Goal: Information Seeking & Learning: Learn about a topic

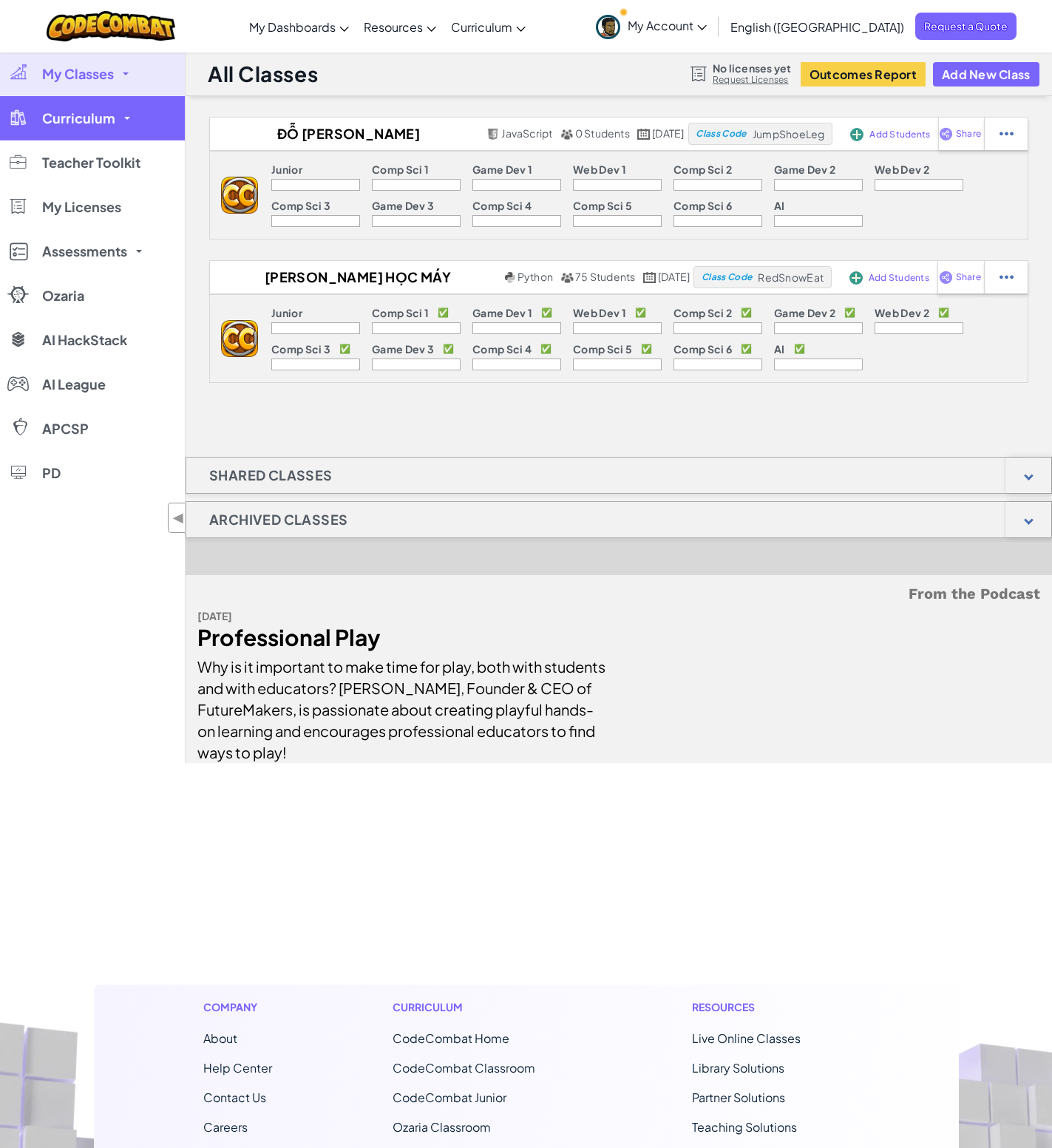
click at [72, 112] on span "Curriculum" at bounding box center [79, 118] width 73 height 13
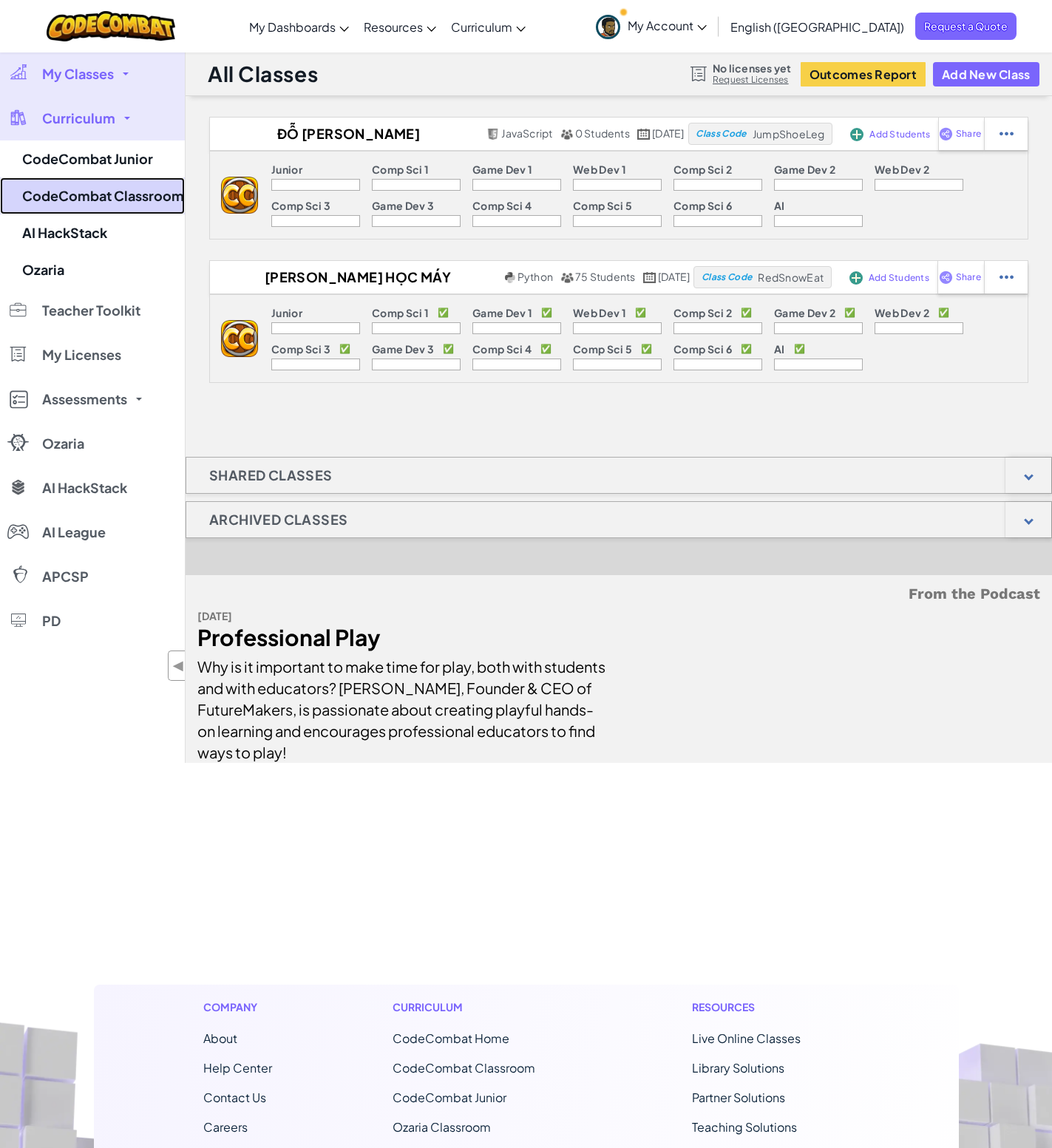
click at [135, 202] on link "CodeCombat Classroom" at bounding box center [92, 196] width 185 height 37
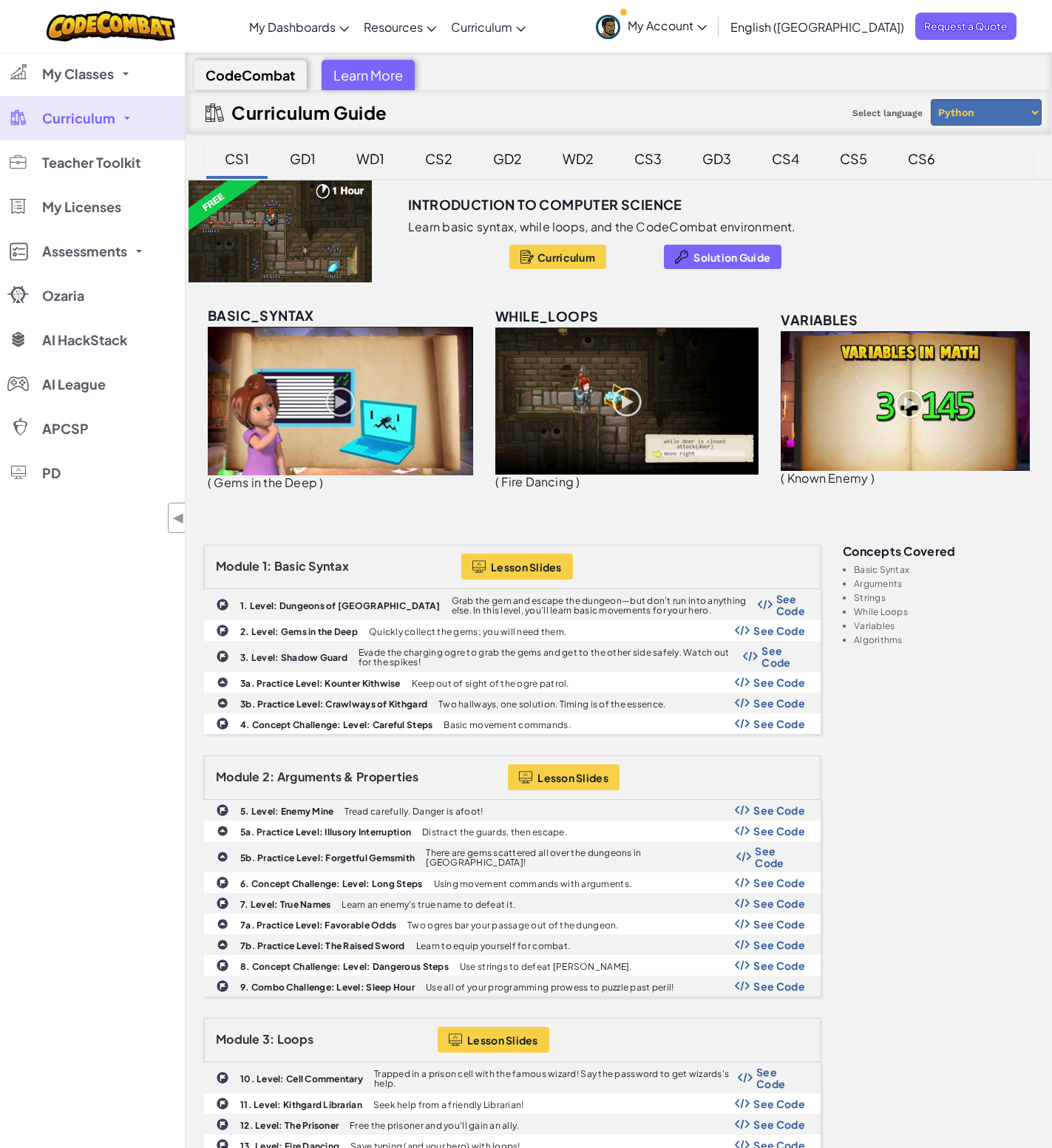
click at [926, 159] on div "CS6" at bounding box center [922, 159] width 57 height 35
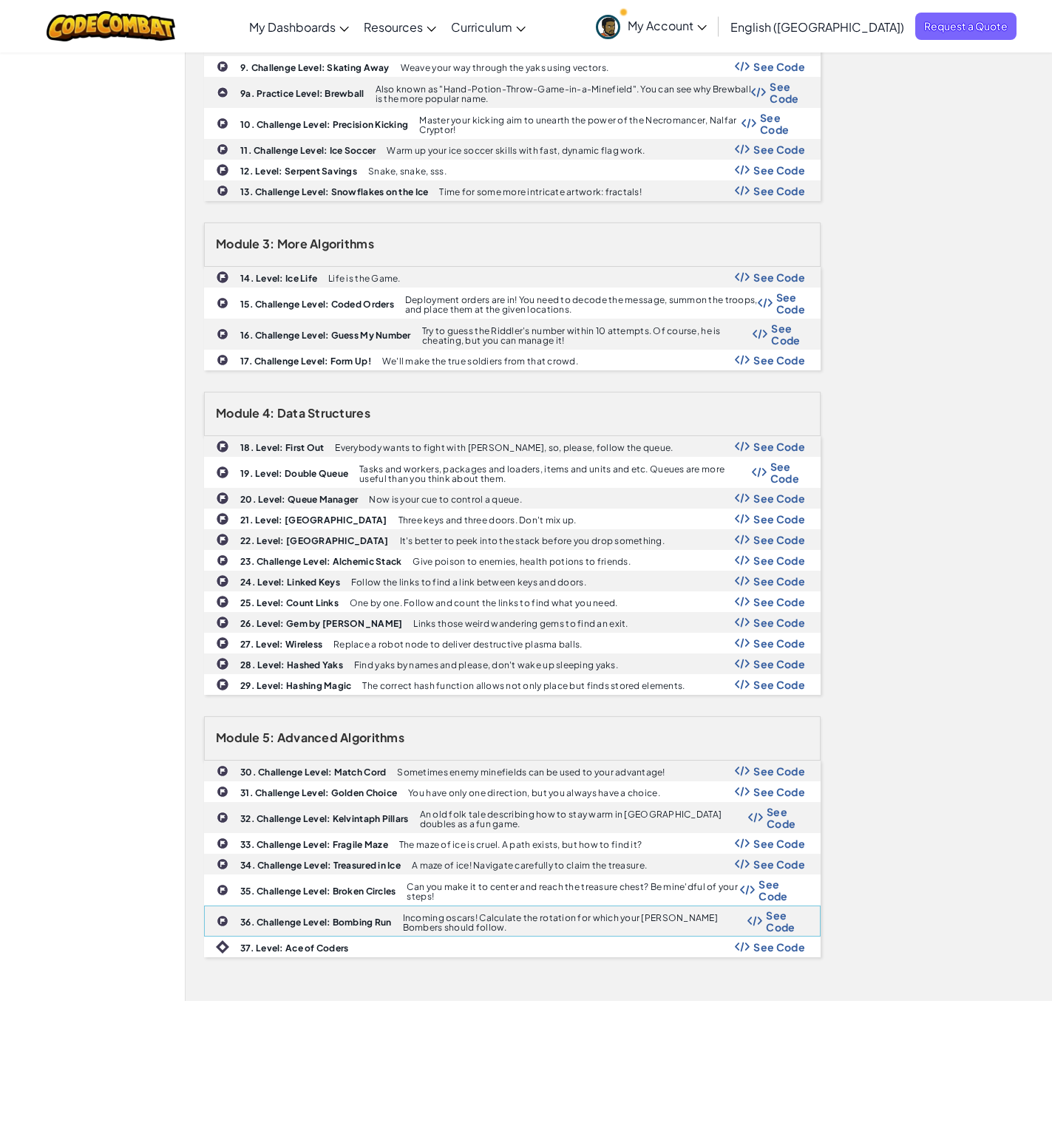
scroll to position [344, 0]
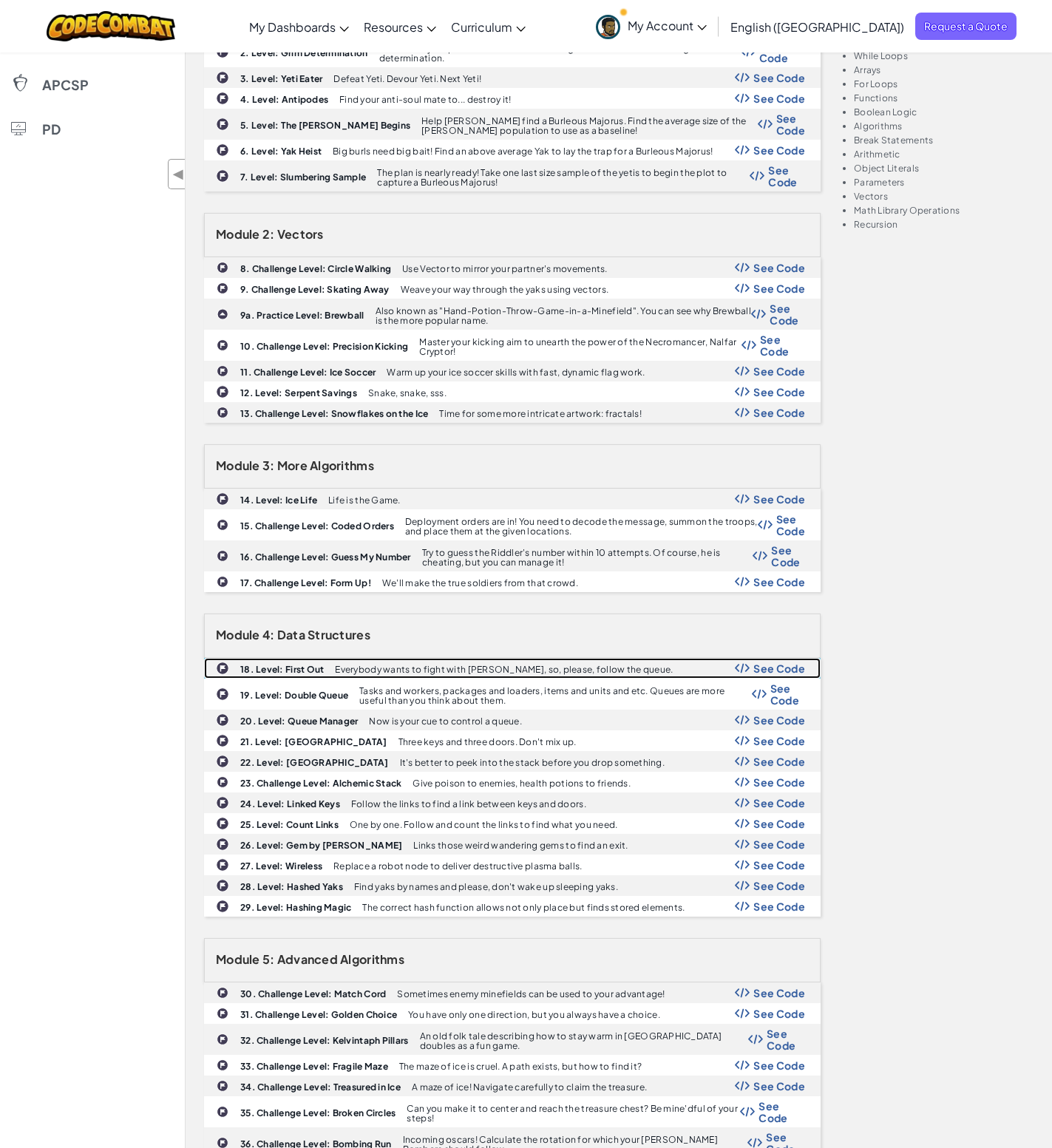
click at [322, 664] on b "18. Level: First Out" at bounding box center [282, 669] width 83 height 11
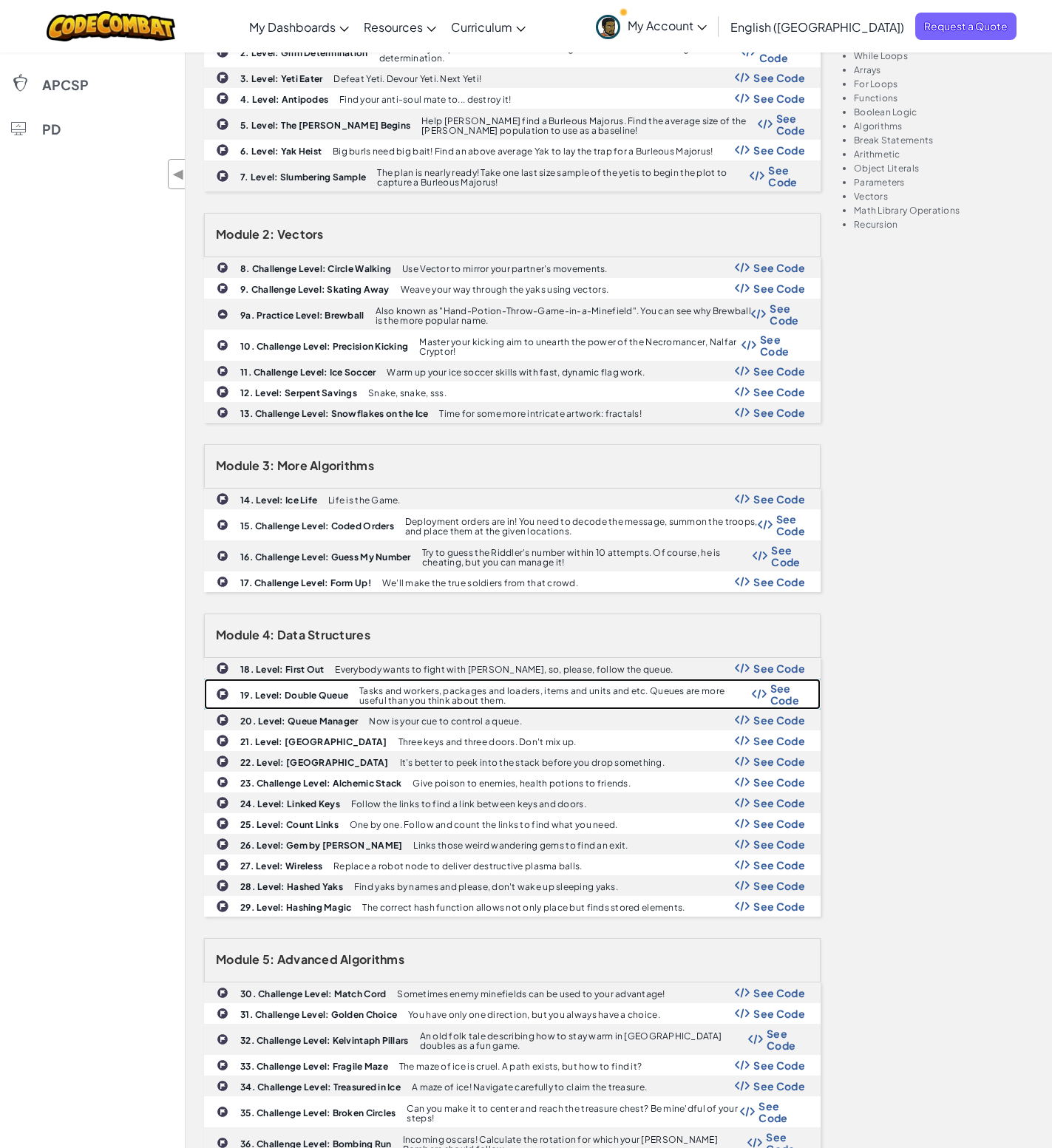
click at [326, 690] on b "19. Level: Double Queue" at bounding box center [295, 695] width 108 height 11
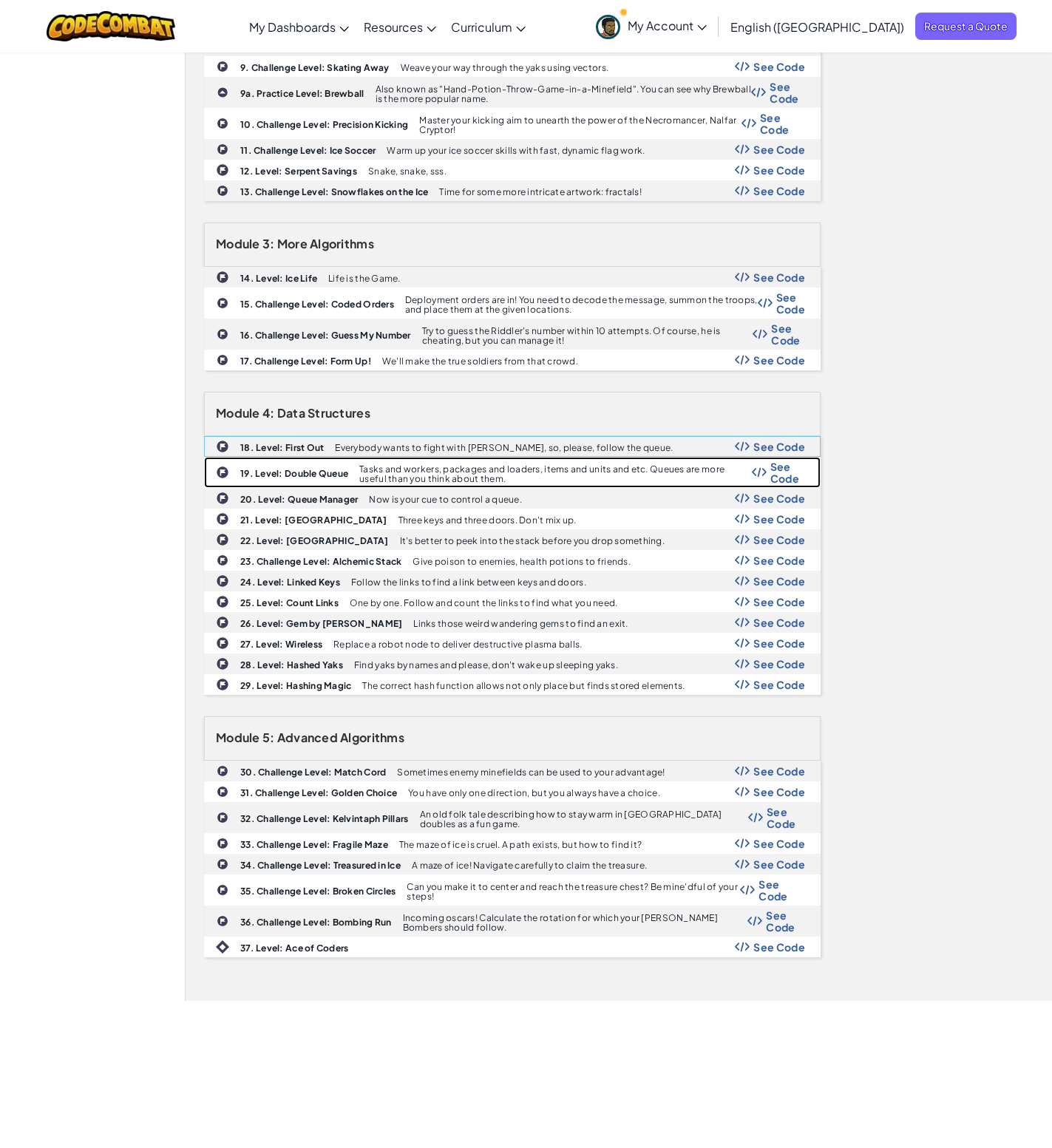
scroll to position [418, 0]
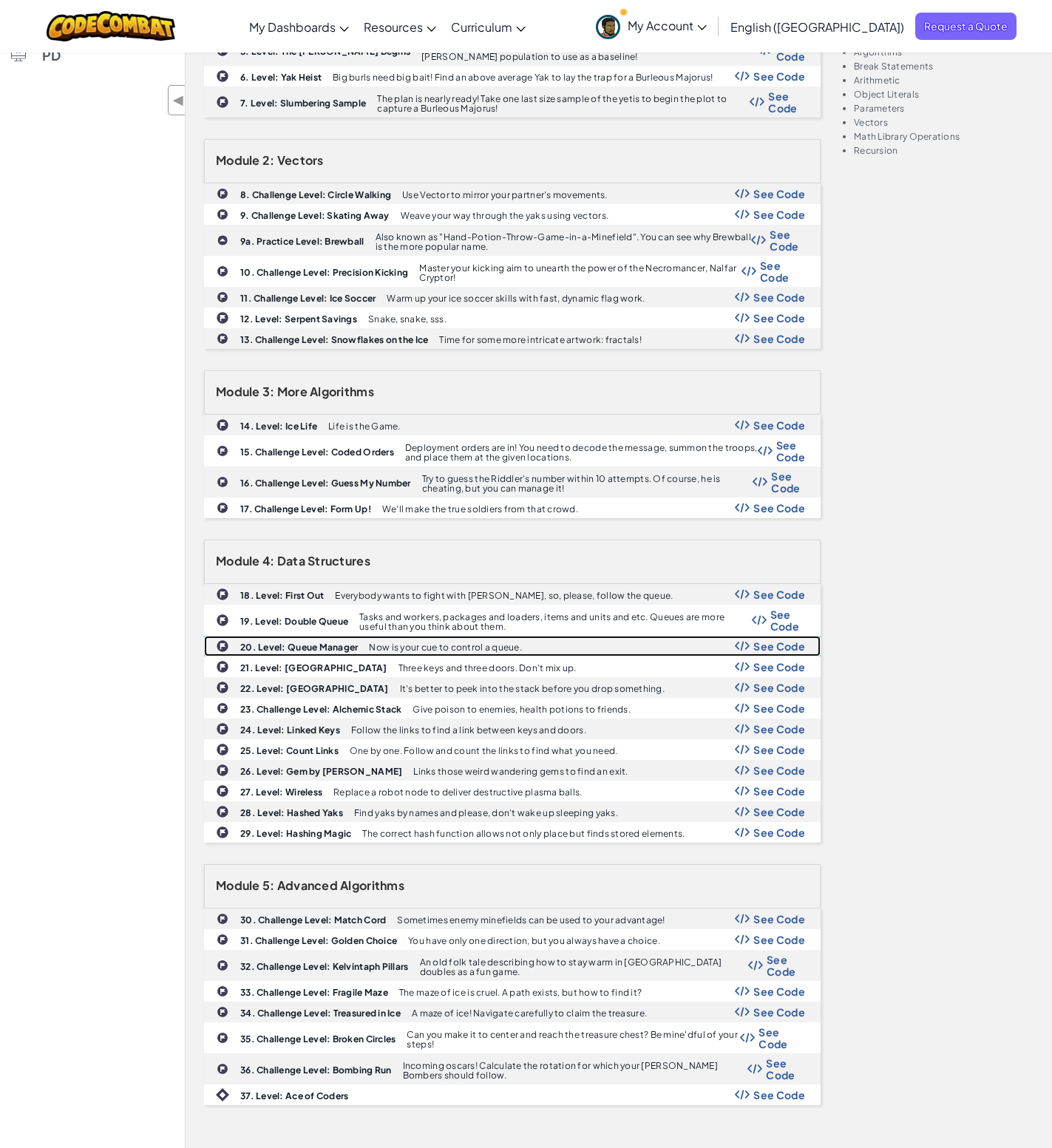
click at [307, 641] on b "20. Level: Queue Manager" at bounding box center [299, 647] width 118 height 11
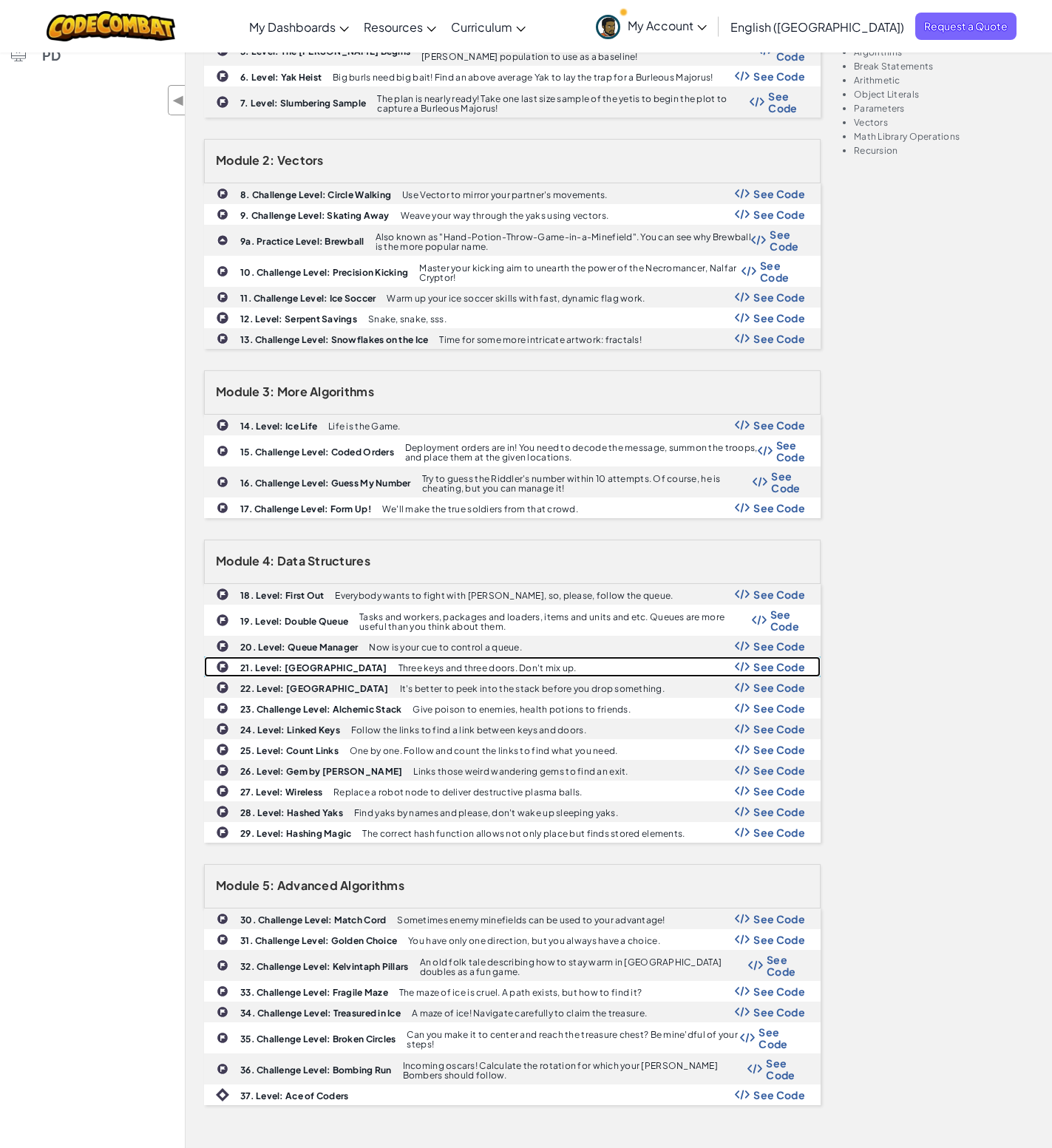
click at [316, 662] on b "21. Level: Key Stack" at bounding box center [314, 668] width 147 height 11
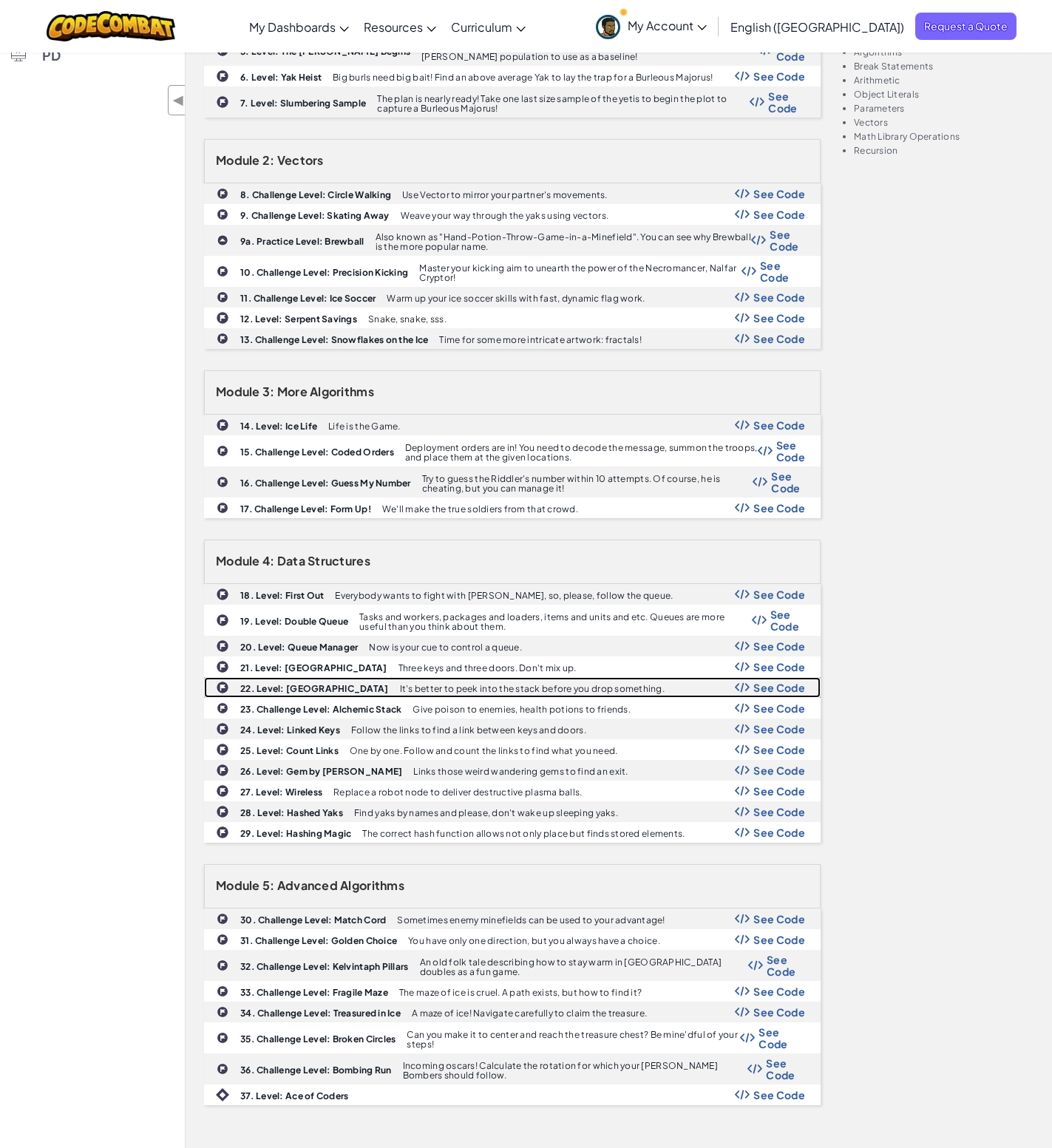
click at [296, 678] on div "22. Level: Stack Triage It's better to peek into the stack before you drop some…" at bounding box center [512, 688] width 615 height 19
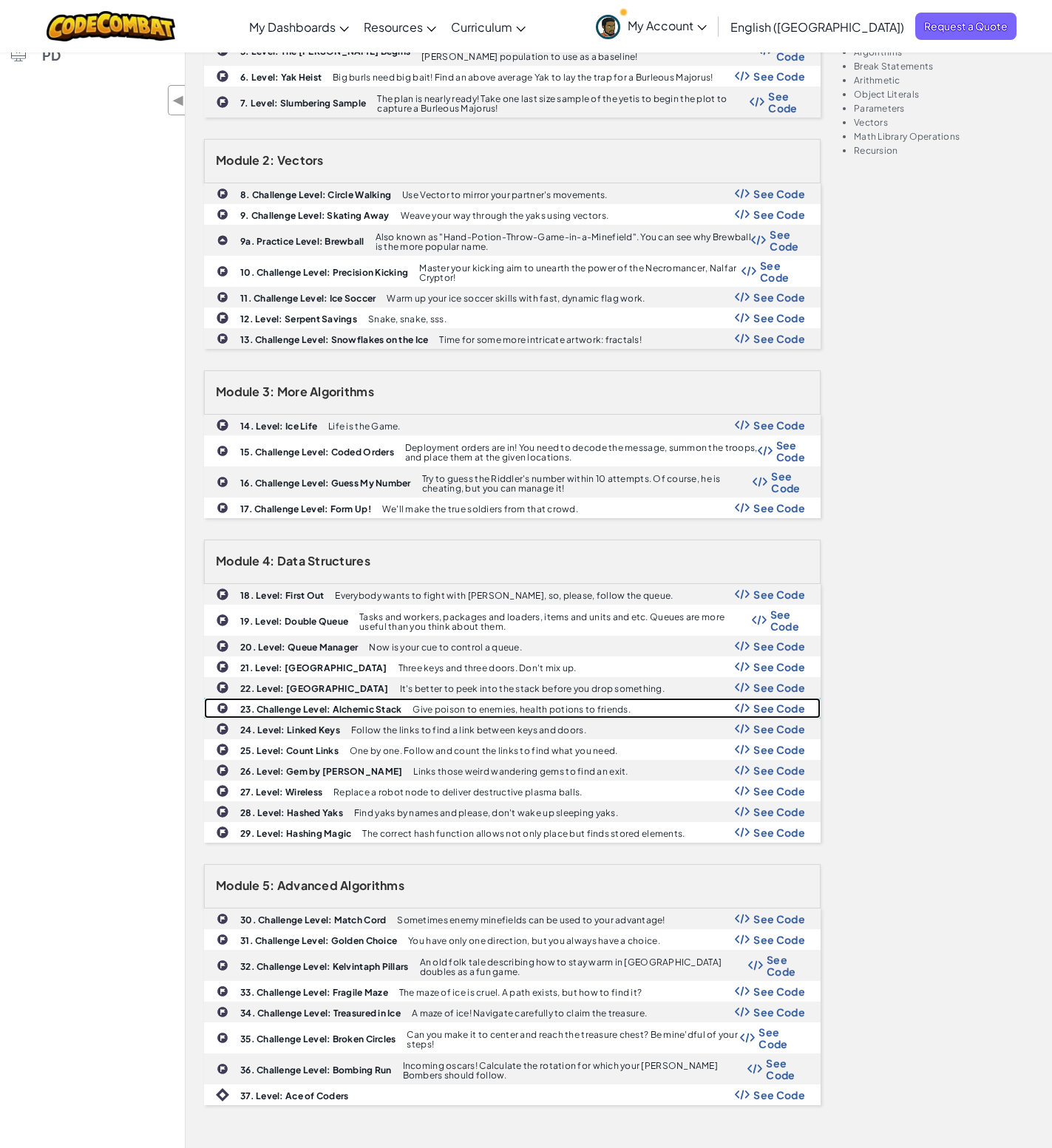
click at [359, 706] on div "23. Challenge Level: Alchemic Stack Give poison to enemies, health potions to f…" at bounding box center [512, 708] width 615 height 19
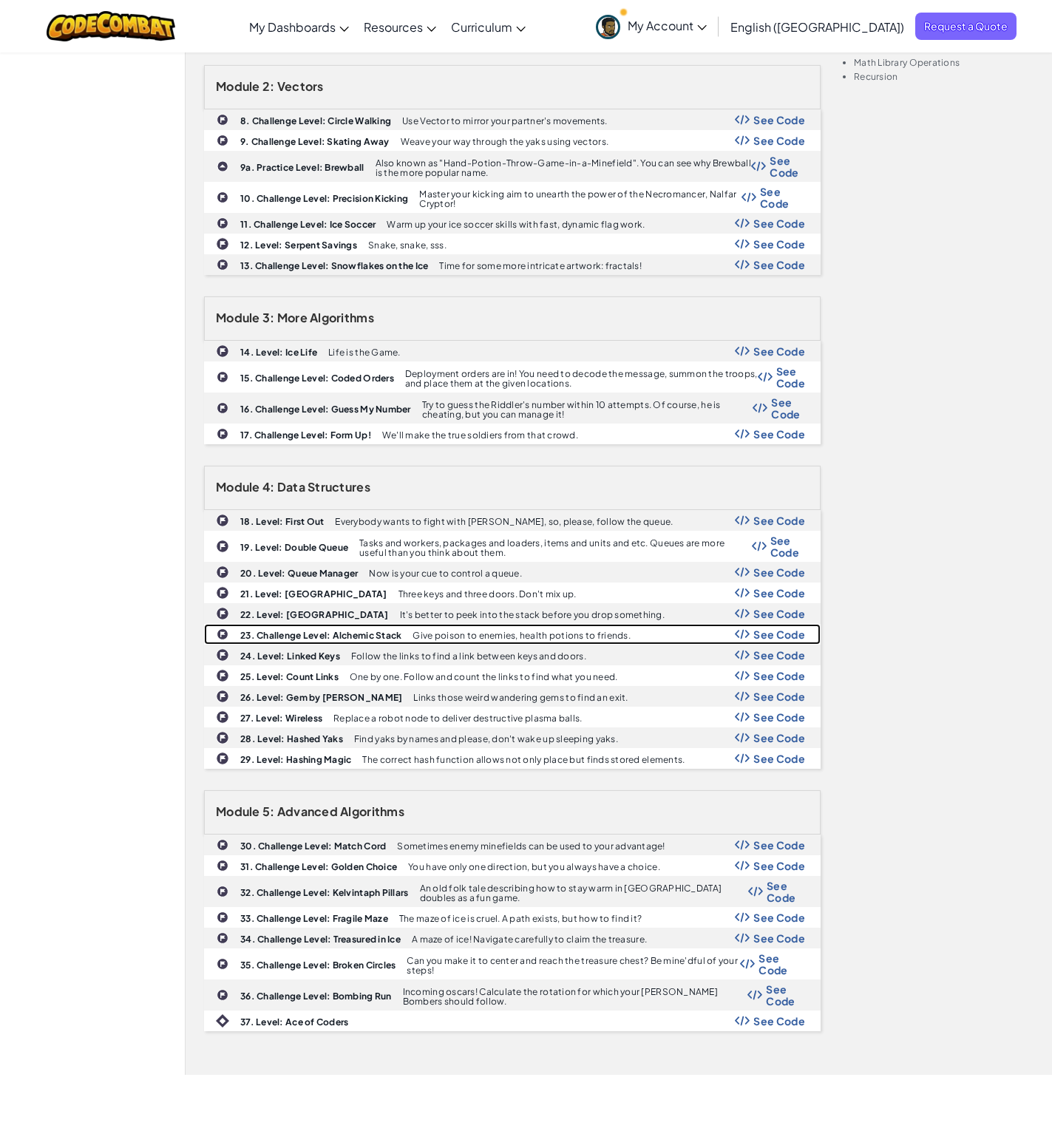
scroll to position [344, 0]
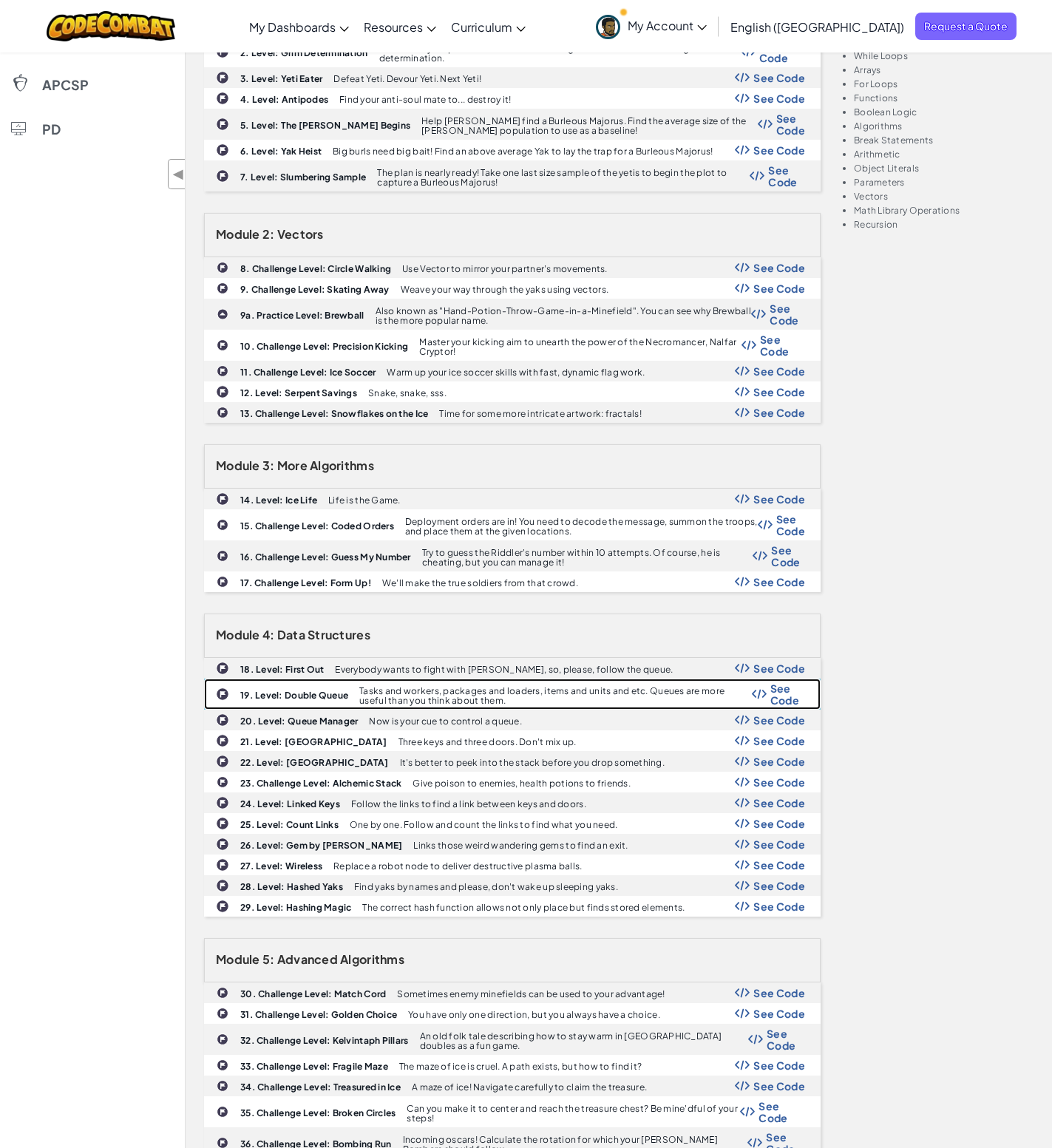
click at [338, 690] on b "19. Level: Double Queue" at bounding box center [295, 695] width 108 height 11
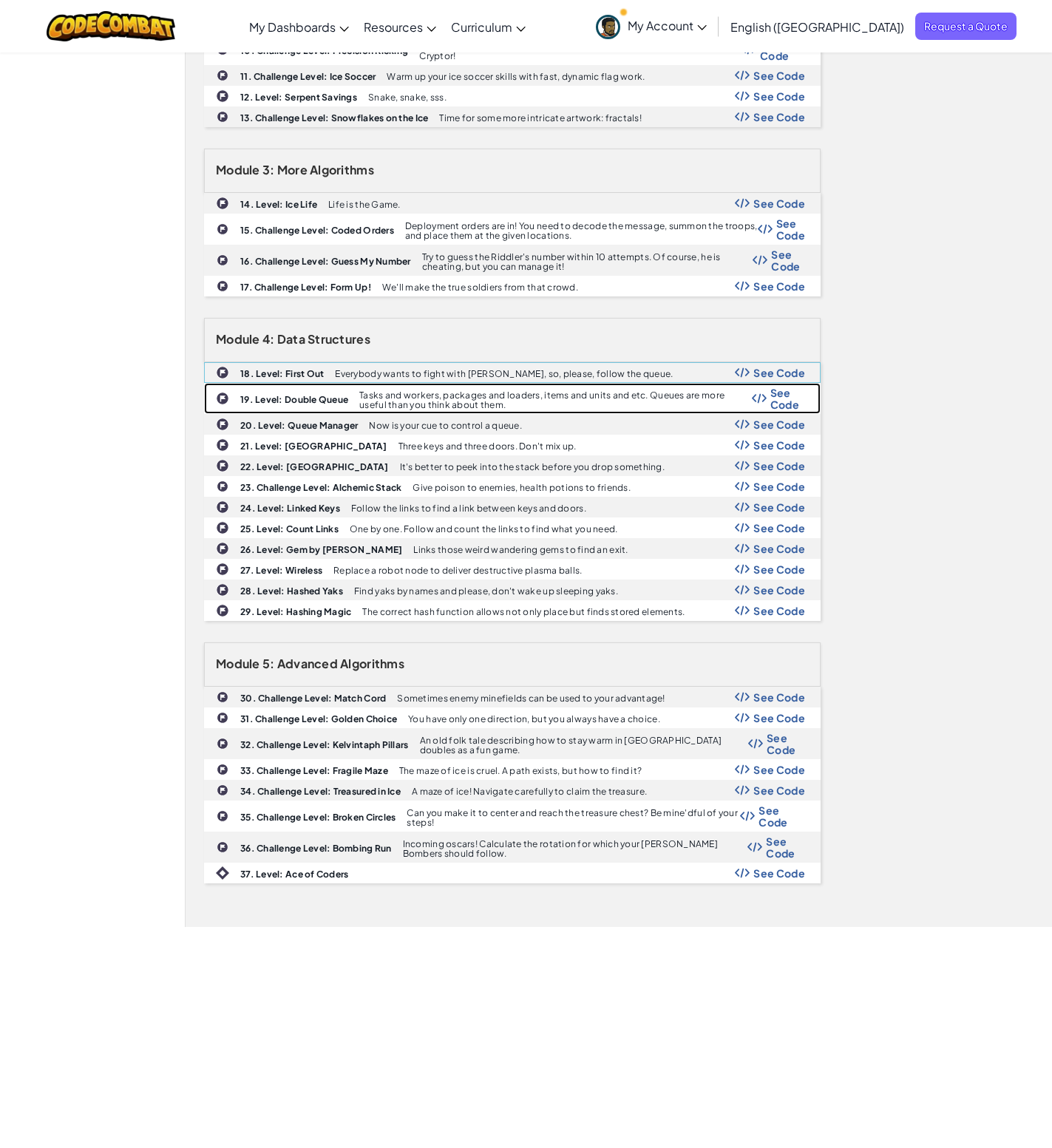
scroll to position [491, 0]
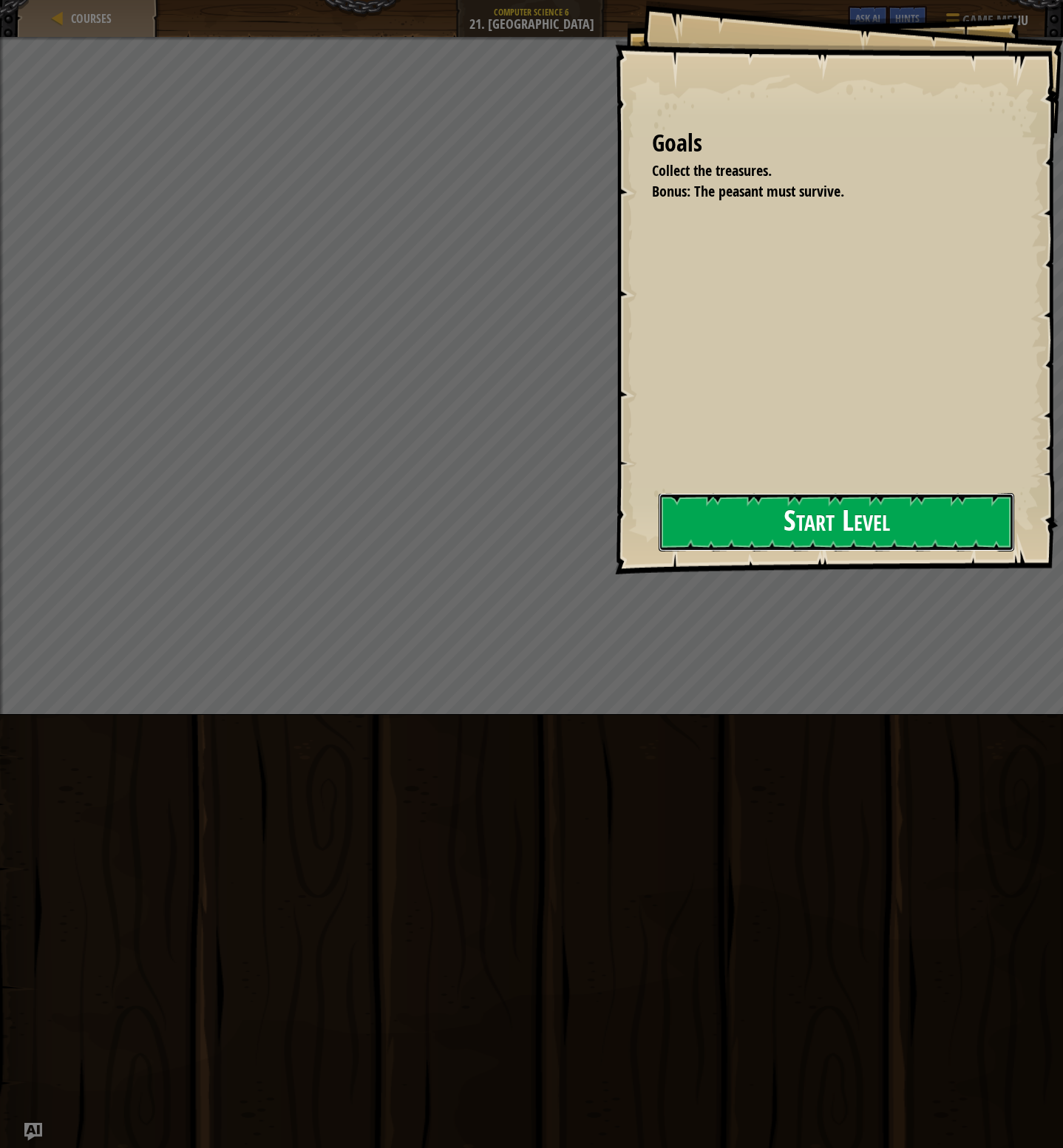
click at [668, 533] on button "Start Level" at bounding box center [837, 522] width 356 height 59
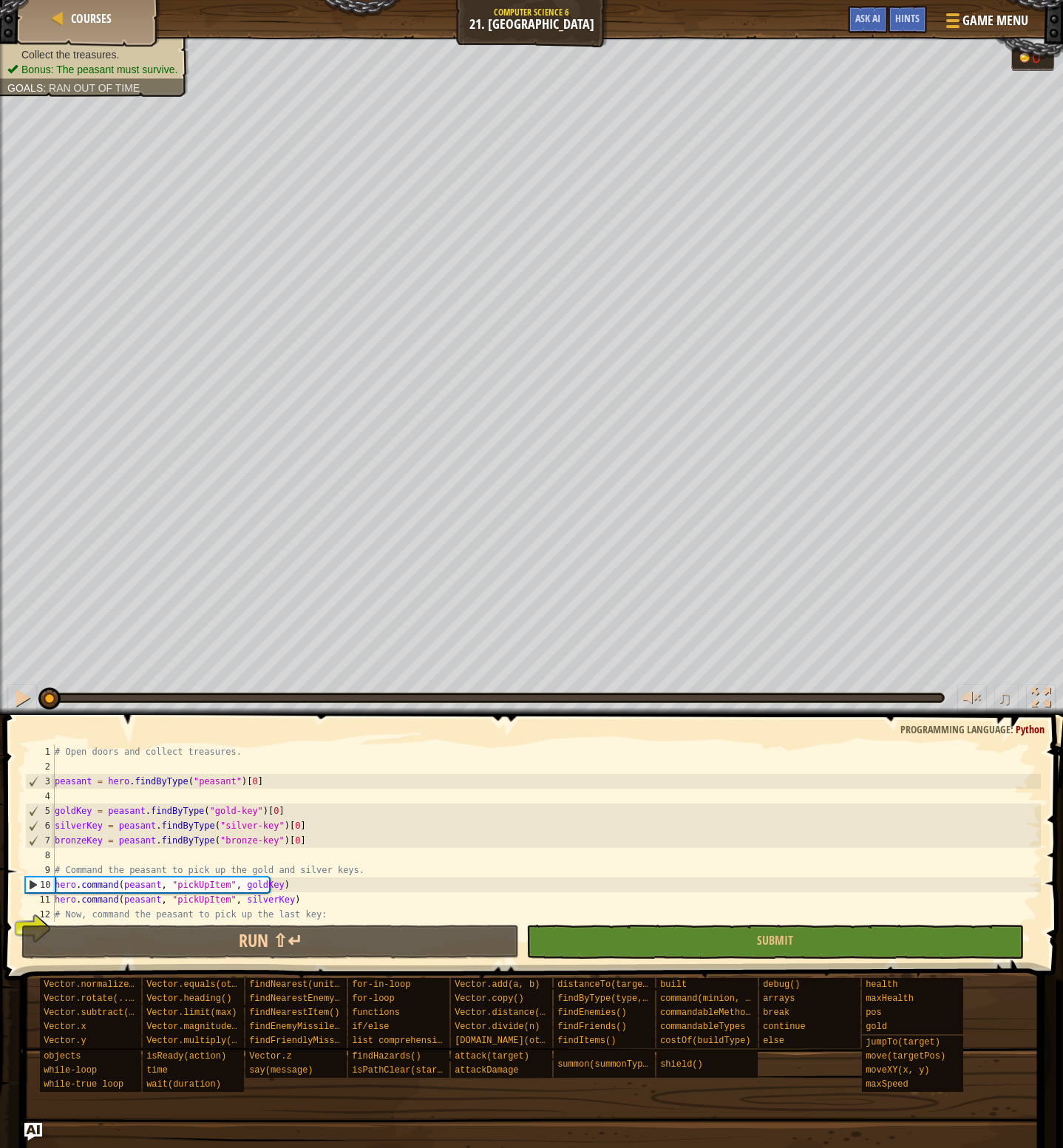
click at [969, 13] on span "Game Menu" at bounding box center [996, 21] width 66 height 19
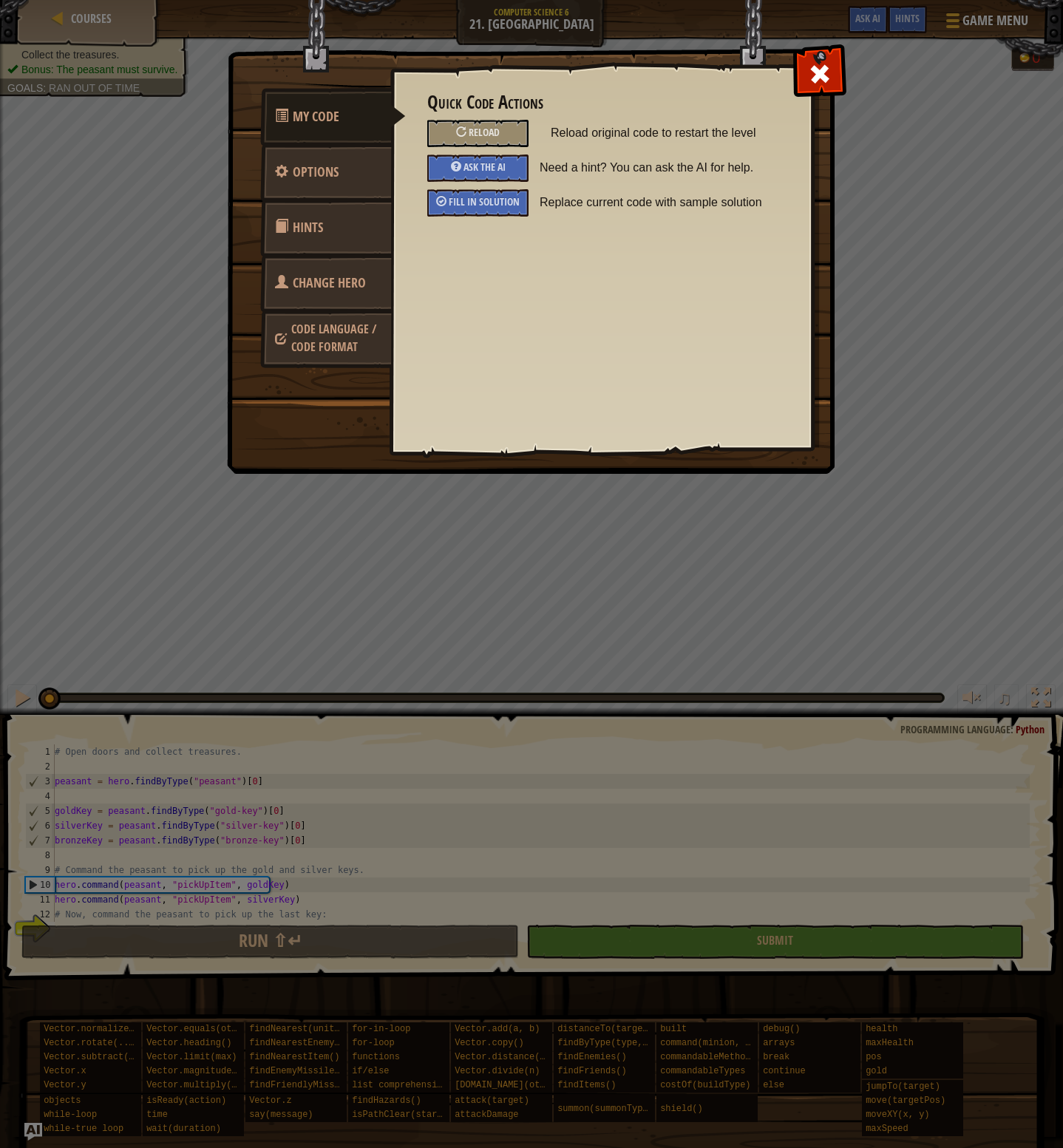
scroll to position [89, 0]
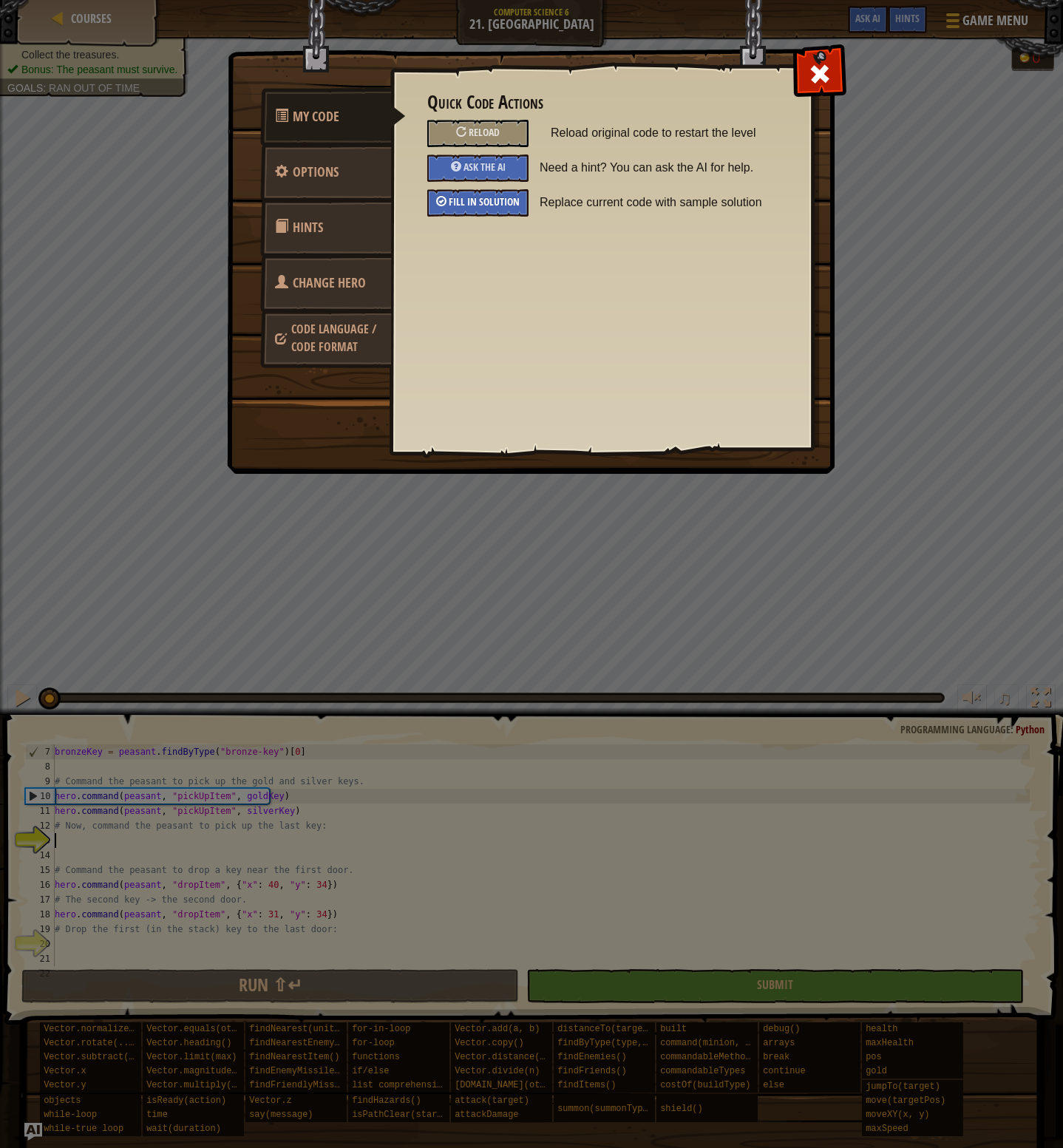
click at [501, 199] on span "Fill in solution" at bounding box center [483, 202] width 71 height 14
click at [811, 82] on span at bounding box center [820, 74] width 24 height 24
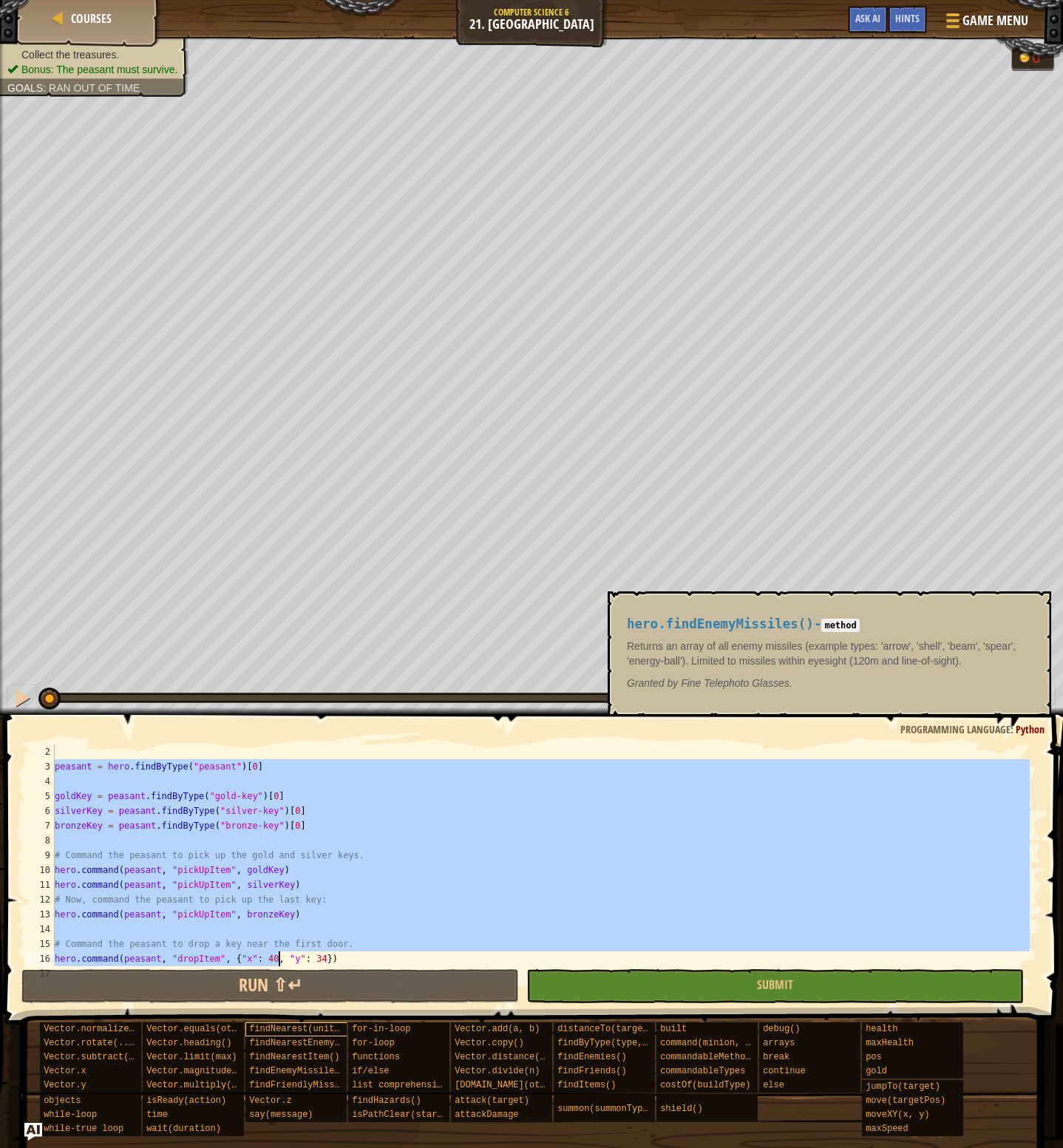
scroll to position [178, 0]
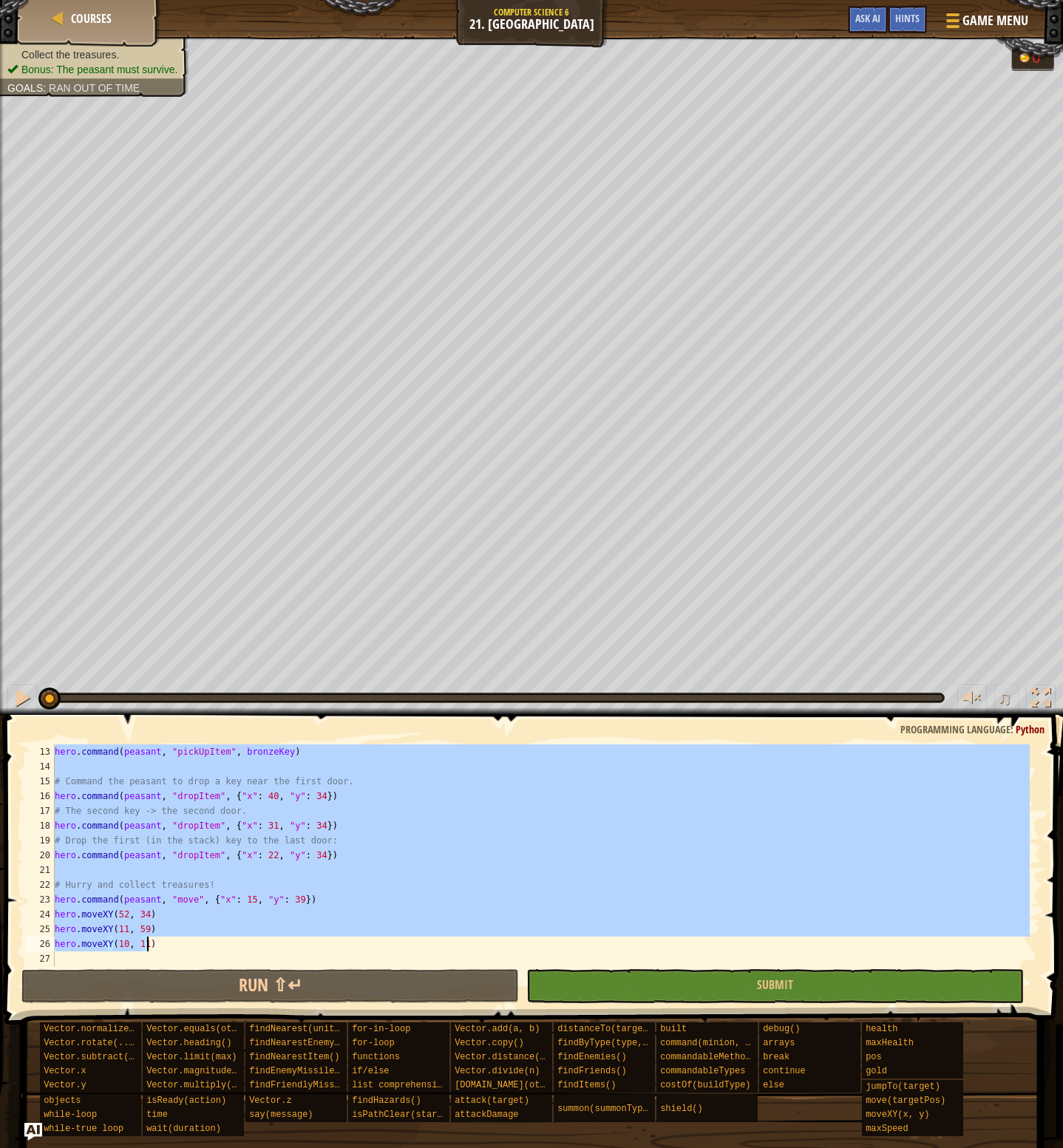
type textarea "hero.moveXY(11, 59) hero.moveXY(10, 11)"
drag, startPoint x: 57, startPoint y: 779, endPoint x: 190, endPoint y: 940, distance: 208.8
click at [190, 940] on div "hero . command ( peasant , "pickUpItem" , bronzeKey ) # Command the peasant to …" at bounding box center [541, 870] width 978 height 252
